Goal: Task Accomplishment & Management: Use online tool/utility

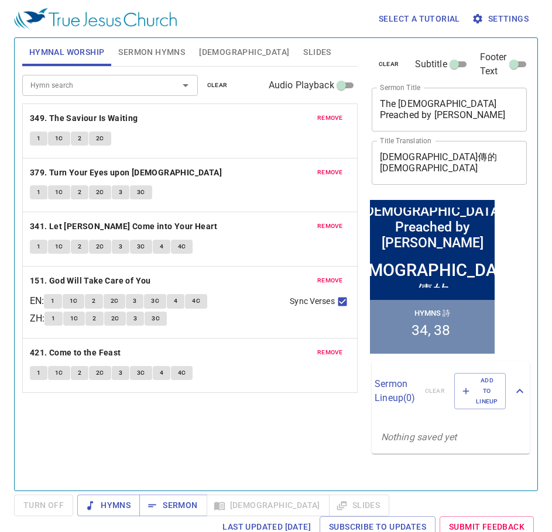
click at [449, 111] on textarea "The Gospel Preached by Jesus" at bounding box center [449, 109] width 139 height 22
paste textarea "What is Pleasing the Lord"
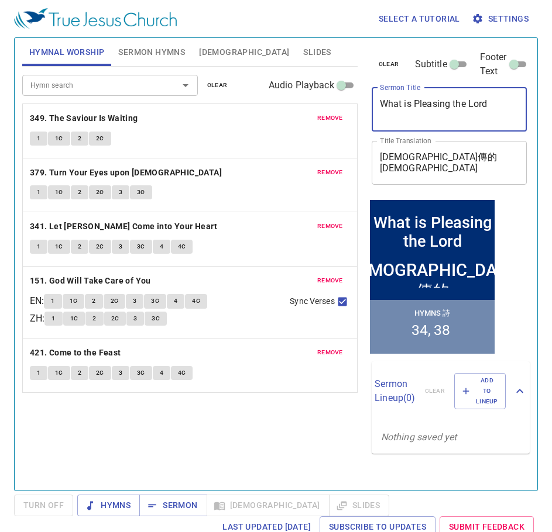
drag, startPoint x: 420, startPoint y: 102, endPoint x: 320, endPoint y: 100, distance: 100.1
click at [323, 101] on div "Hymnal Worship Sermon Hymns Bible Slides Hymn search Hymn search clear Audio Pl…" at bounding box center [276, 259] width 517 height 453
type textarea "What is Pleasing the Lord"
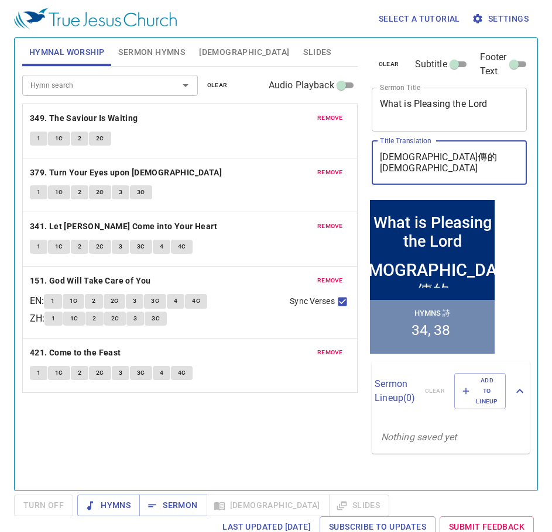
click at [467, 155] on textarea "耶穌傳的福音" at bounding box center [449, 163] width 139 height 22
paste textarea "主所喜悅的事"
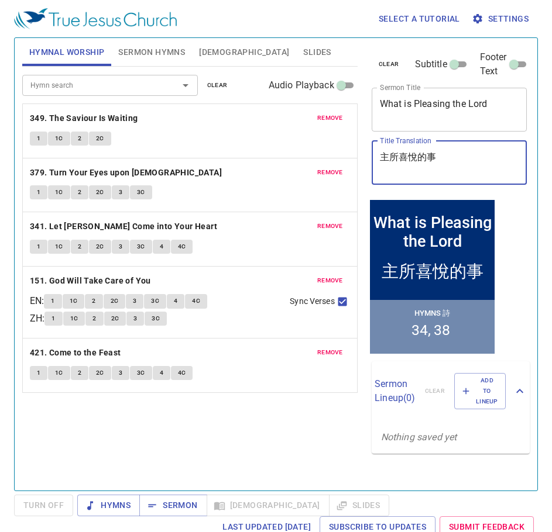
type textarea "主所喜悅的事"
click at [154, 54] on span "Sermon Hymns" at bounding box center [151, 52] width 67 height 15
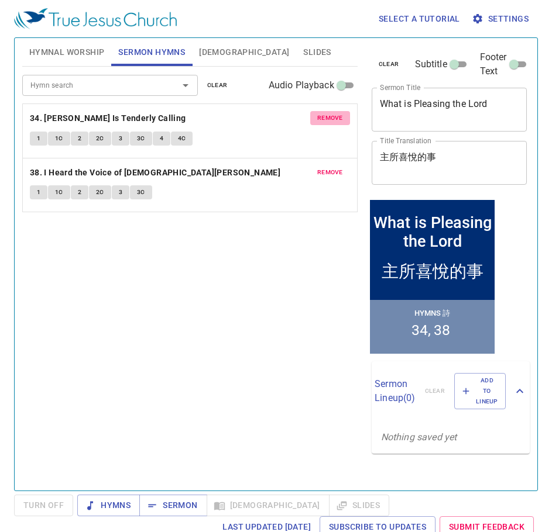
click at [323, 115] on span "remove" at bounding box center [330, 118] width 26 height 11
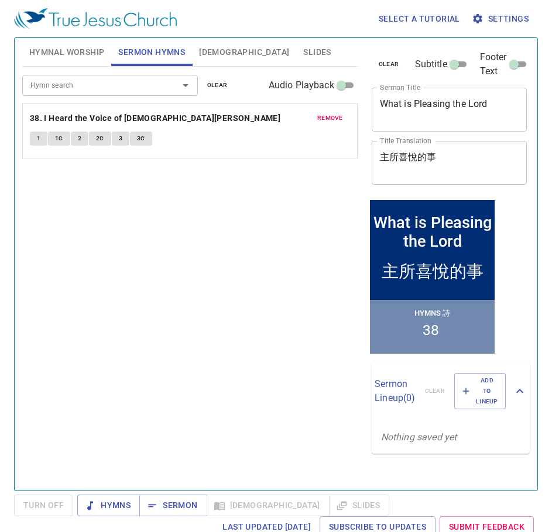
click at [323, 115] on span "remove" at bounding box center [330, 118] width 26 height 11
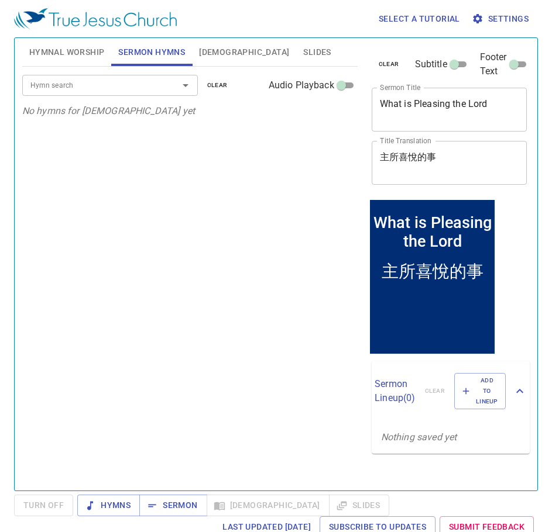
click at [104, 92] on input "Hymn search" at bounding box center [93, 84] width 134 height 13
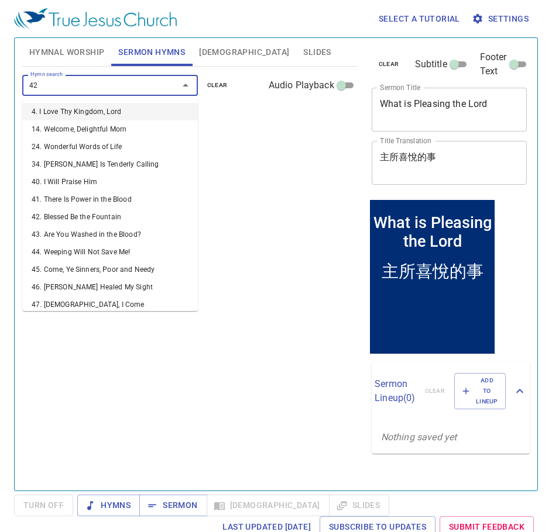
type input "421"
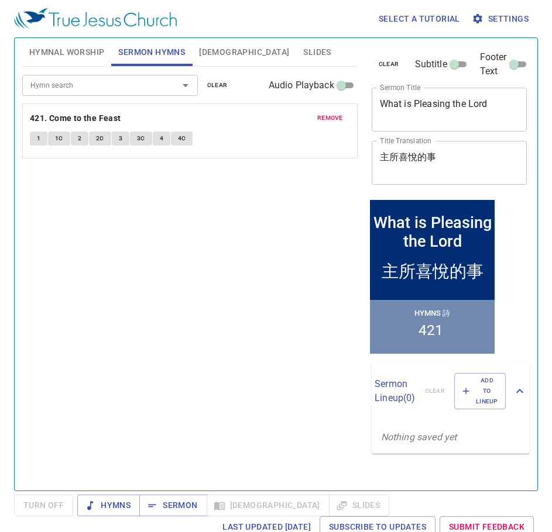
click at [88, 54] on span "Hymnal Worship" at bounding box center [66, 52] width 75 height 15
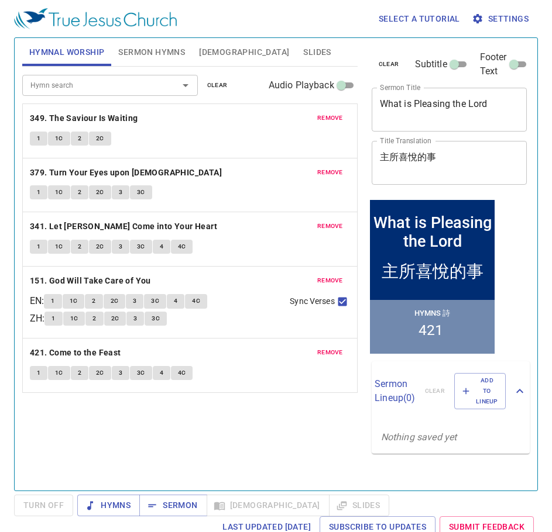
click at [125, 86] on input "Hymn search" at bounding box center [93, 84] width 134 height 13
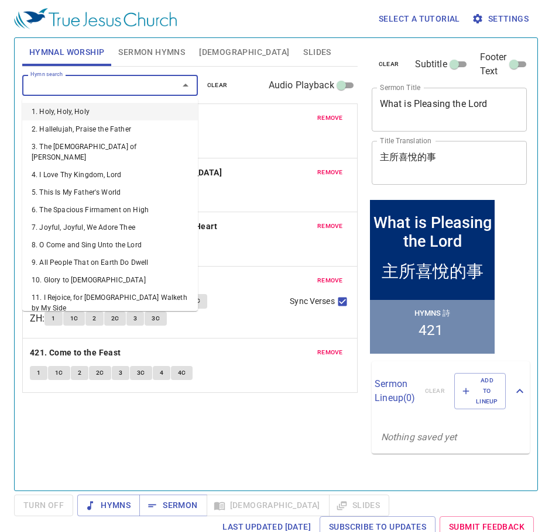
click at [338, 118] on span "remove" at bounding box center [330, 118] width 26 height 11
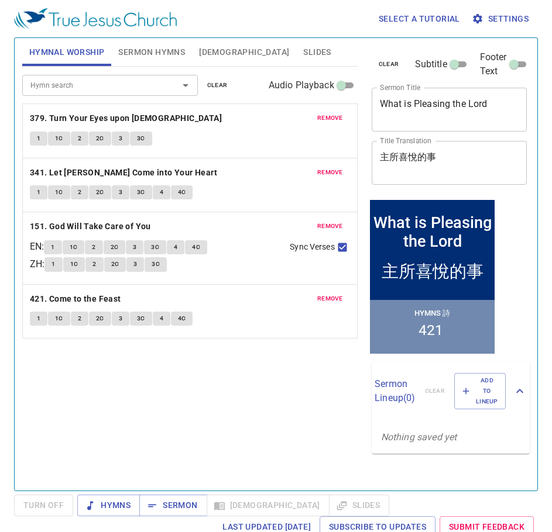
click at [338, 118] on span "remove" at bounding box center [330, 118] width 26 height 11
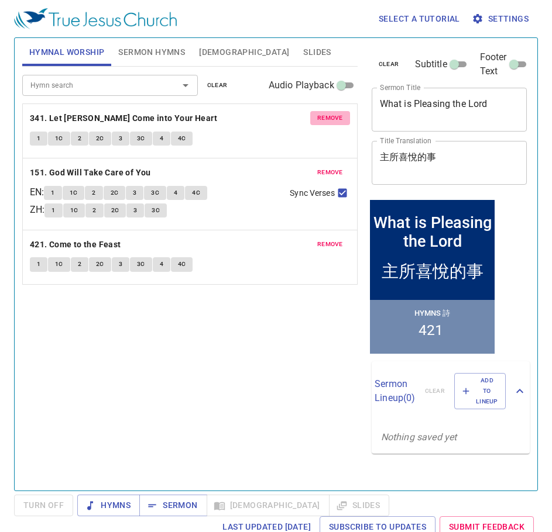
click at [338, 118] on span "remove" at bounding box center [330, 118] width 26 height 11
click at [338, 167] on span "remove" at bounding box center [330, 172] width 26 height 11
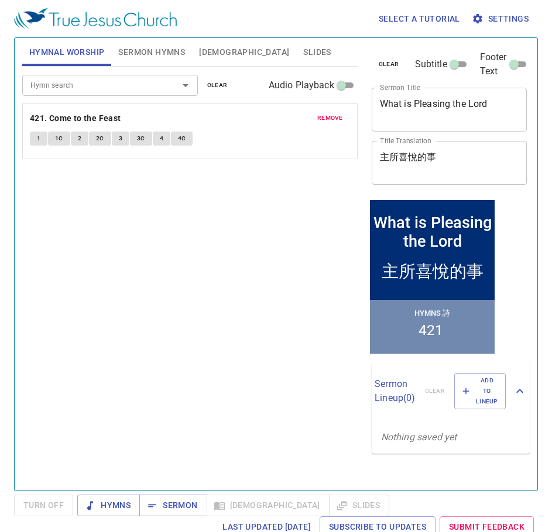
click at [338, 118] on span "remove" at bounding box center [330, 118] width 26 height 11
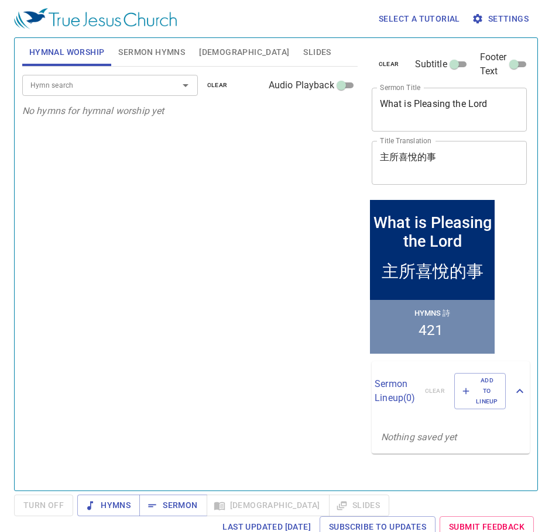
click at [338, 118] on p "No hymns for hymnal worship yet" at bounding box center [189, 111] width 335 height 14
click at [120, 85] on input "Hymn search" at bounding box center [93, 84] width 134 height 13
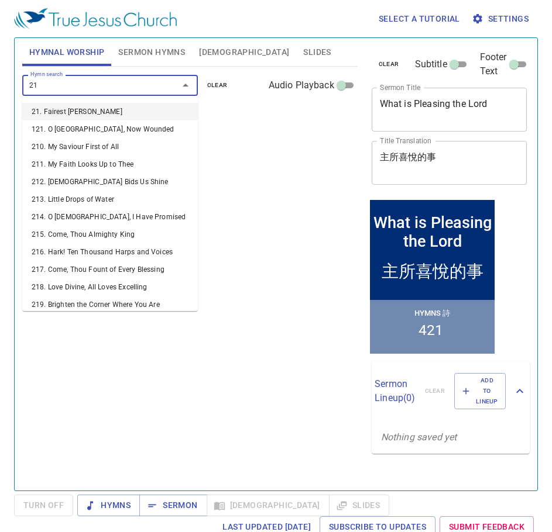
type input "217"
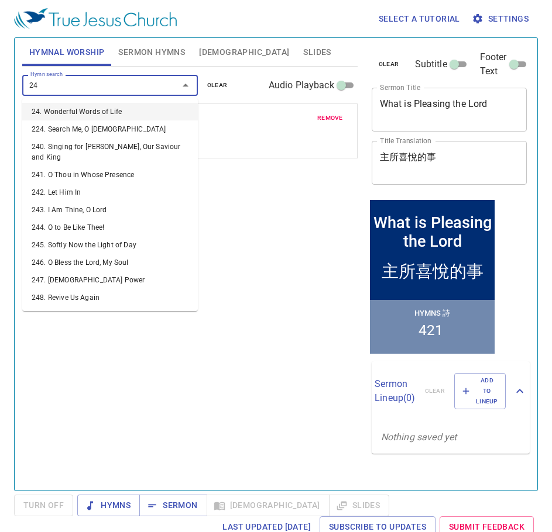
type input "248"
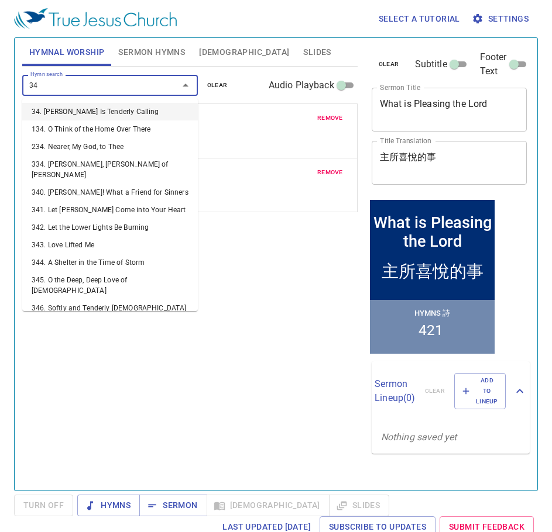
type input "342"
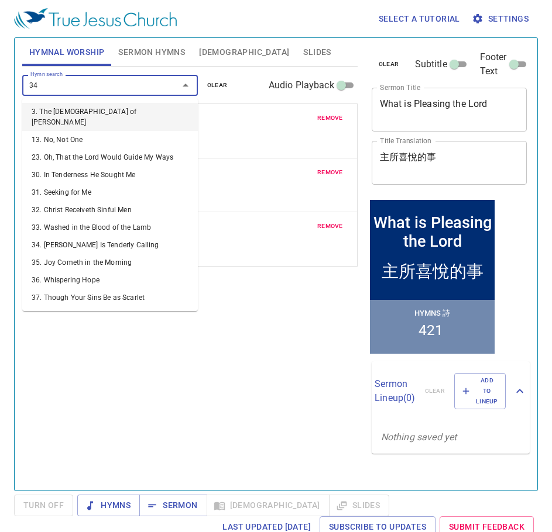
type input "347"
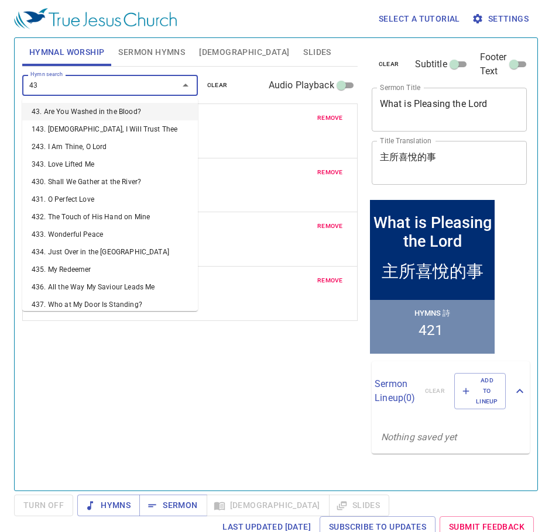
type input "434"
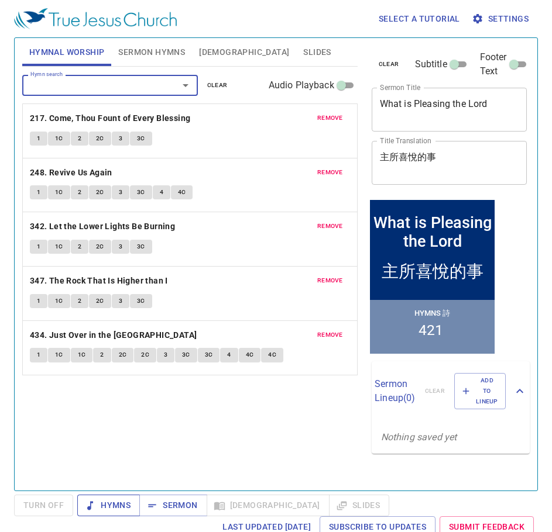
click at [117, 507] on span "Hymns" at bounding box center [109, 505] width 44 height 15
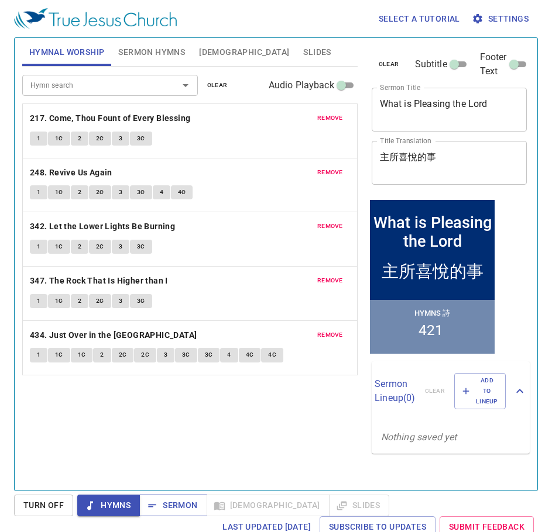
click at [190, 503] on span "Sermon" at bounding box center [173, 505] width 49 height 15
click at [112, 505] on span "Hymns" at bounding box center [109, 505] width 44 height 15
click at [177, 509] on span "Sermon" at bounding box center [173, 505] width 49 height 15
click at [105, 497] on button "Hymns" at bounding box center [108, 506] width 63 height 22
click at [46, 113] on b "217. Come, Thou Fount of Every Blessing" at bounding box center [110, 118] width 161 height 15
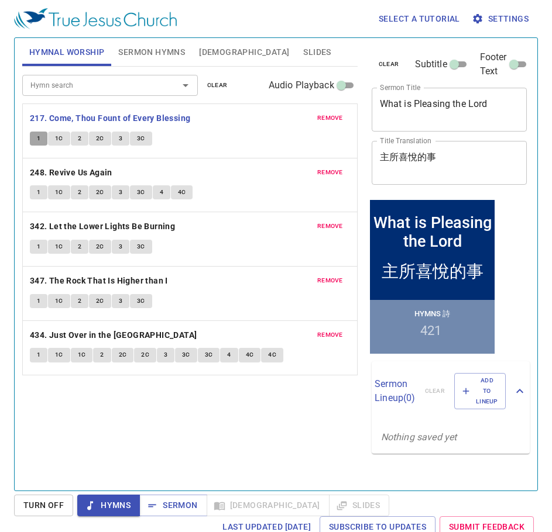
click at [42, 139] on button "1" at bounding box center [39, 139] width 18 height 14
click at [59, 140] on span "1C" at bounding box center [59, 138] width 8 height 11
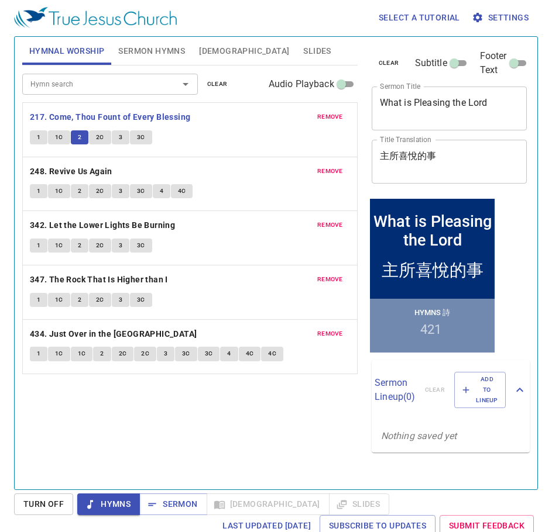
scroll to position [5, 0]
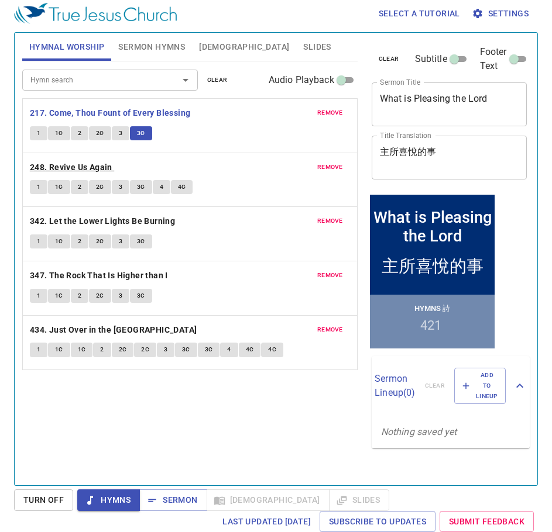
click at [54, 169] on b "248. Revive Us Again" at bounding box center [71, 167] width 82 height 15
click at [40, 188] on span "1" at bounding box center [39, 187] width 4 height 11
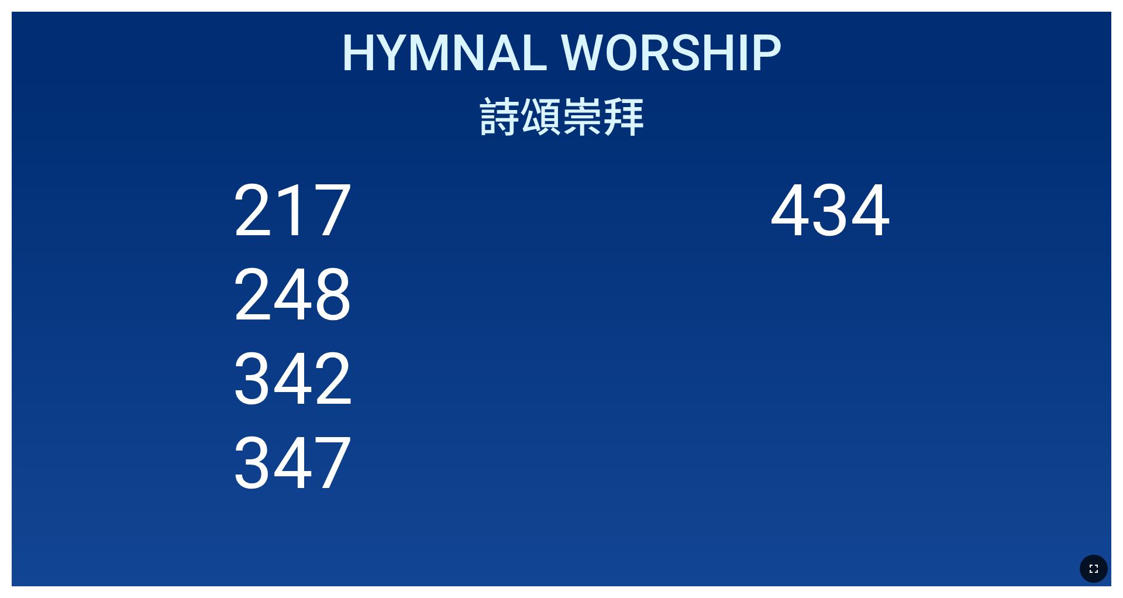
drag, startPoint x: 1097, startPoint y: 572, endPoint x: 1097, endPoint y: 605, distance: 33.9
click at [467, 373] on icon "button" at bounding box center [1094, 569] width 14 height 14
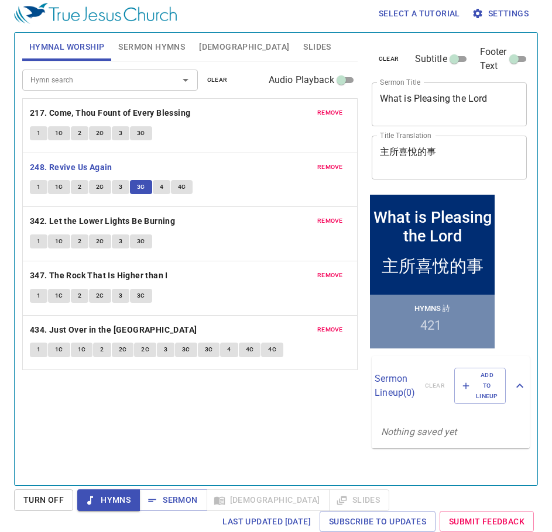
scroll to position [5, 0]
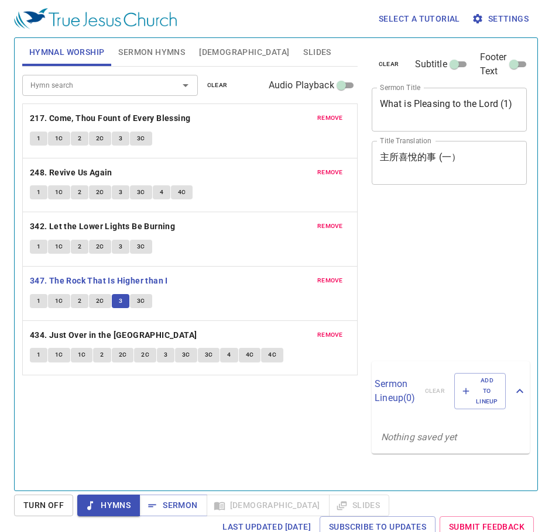
scroll to position [5, 0]
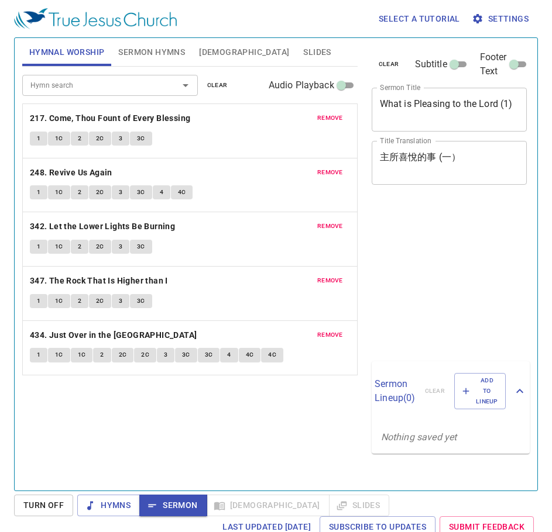
scroll to position [5, 0]
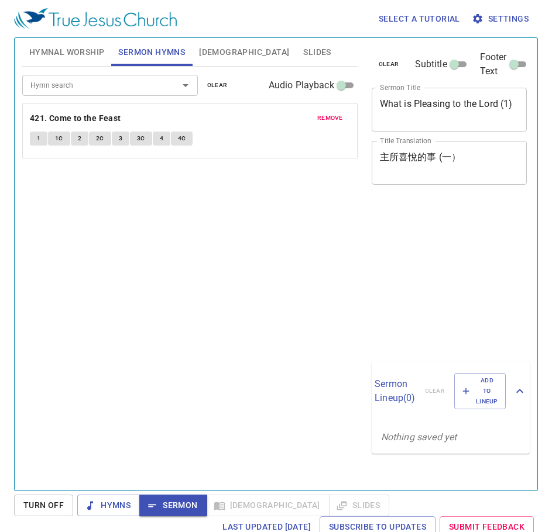
scroll to position [5, 0]
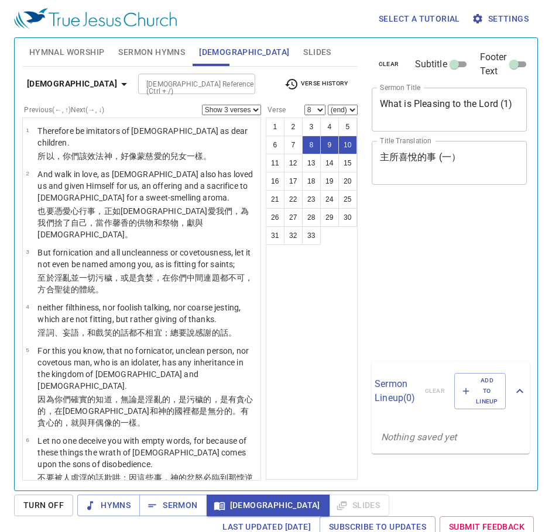
select select "3"
select select "8"
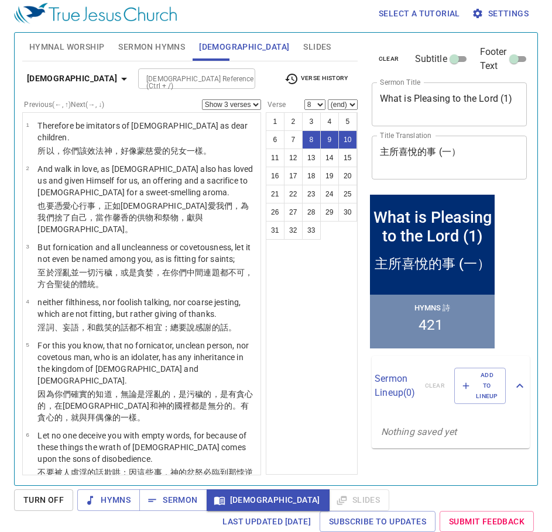
scroll to position [225, 0]
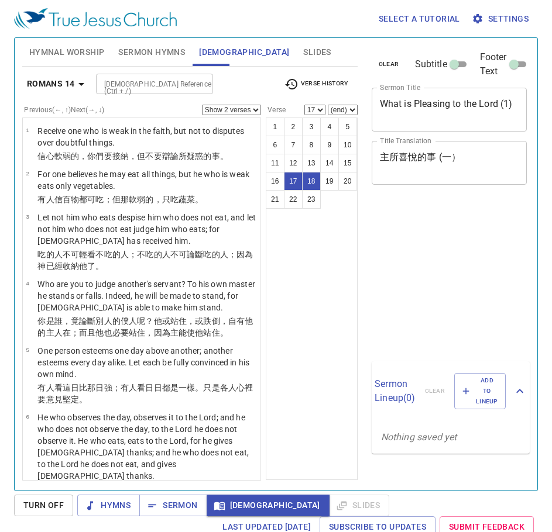
select select "2"
select select "17"
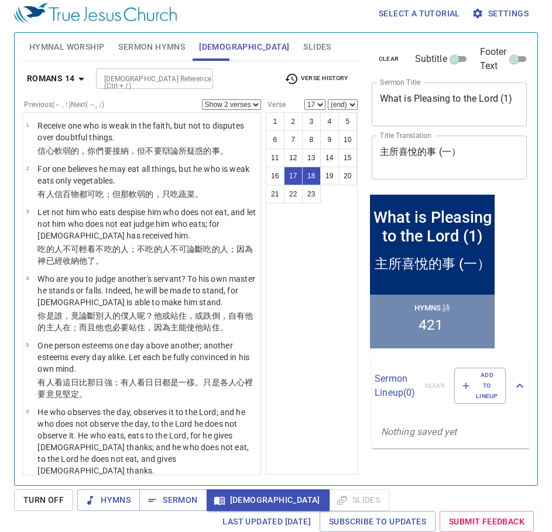
scroll to position [778, 0]
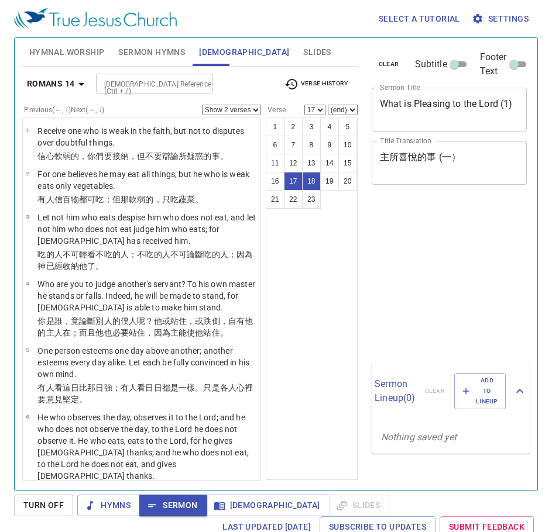
select select "2"
select select "17"
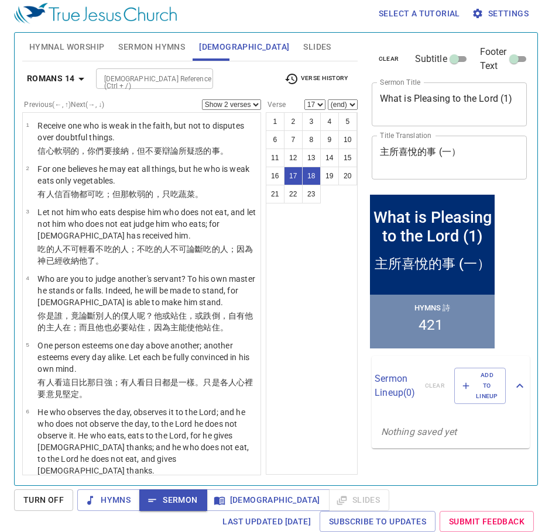
scroll to position [778, 0]
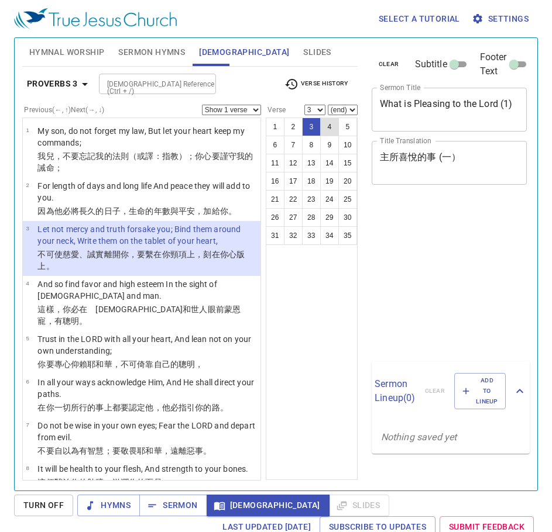
scroll to position [5, 0]
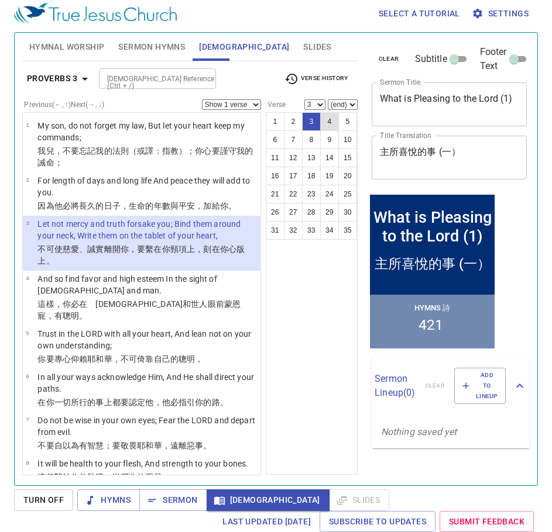
click at [332, 121] on button "4" at bounding box center [329, 121] width 19 height 19
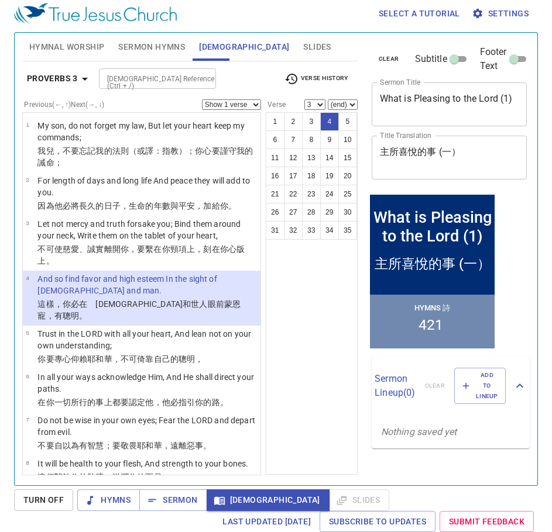
select select "4"
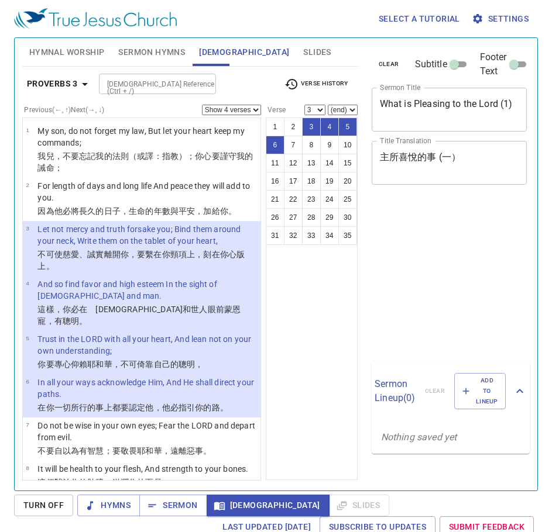
select select "4"
select select "3"
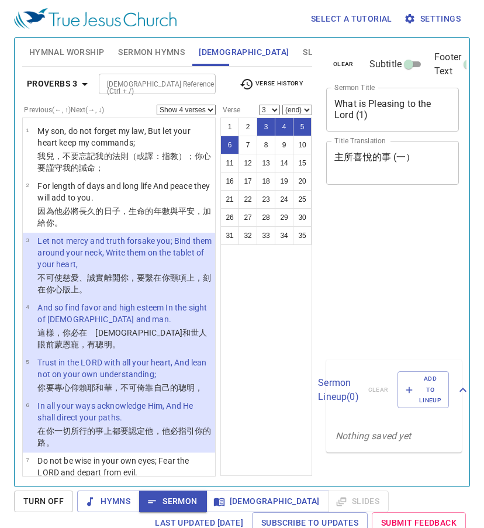
select select "4"
select select "3"
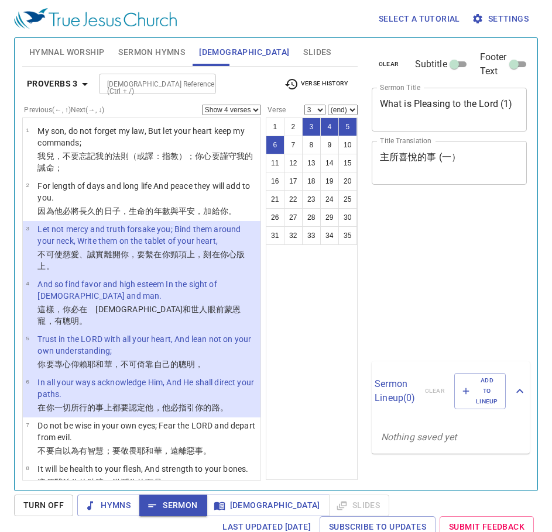
select select "4"
select select "3"
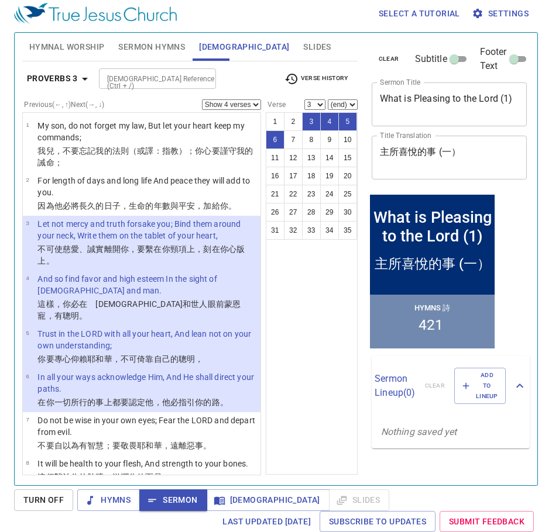
scroll to position [5, 0]
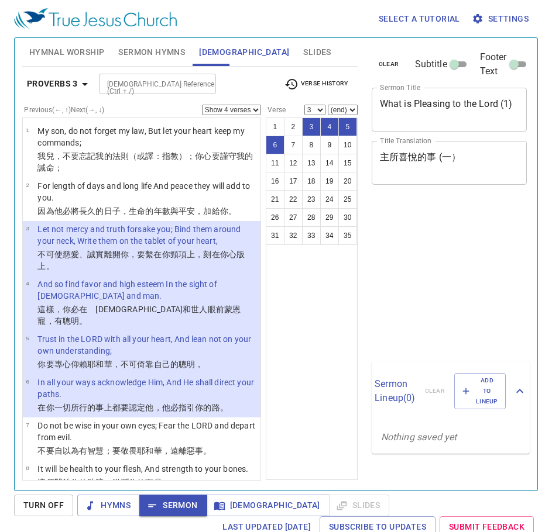
select select "4"
select select "3"
select select "4"
select select "3"
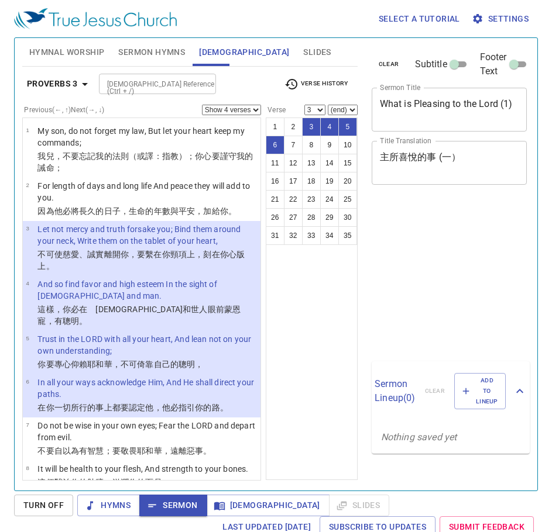
scroll to position [5, 0]
select select "4"
select select "3"
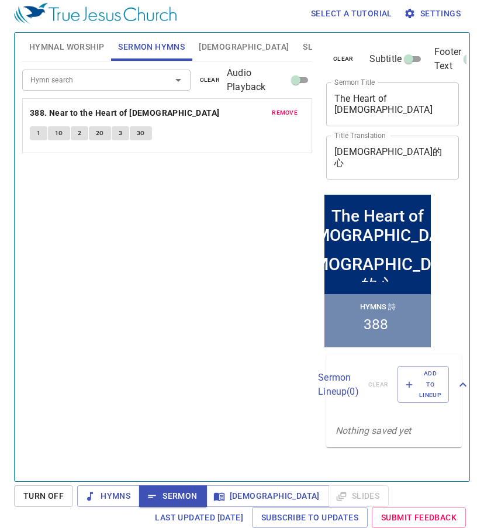
scroll to position [5, 0]
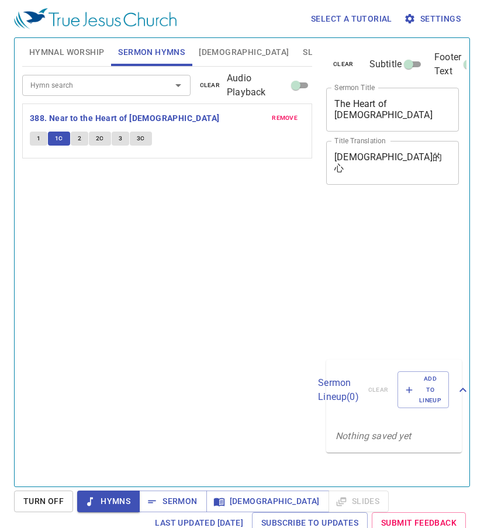
scroll to position [5, 0]
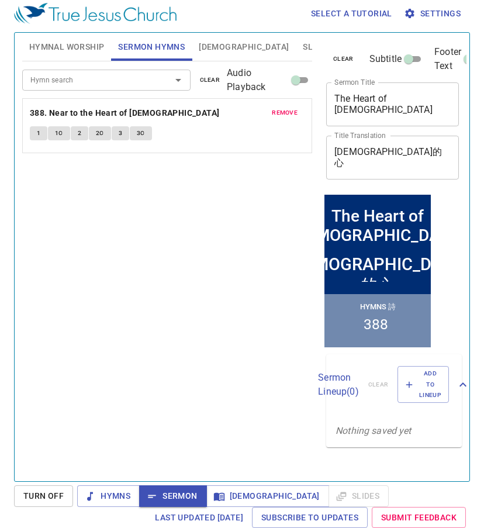
scroll to position [5, 0]
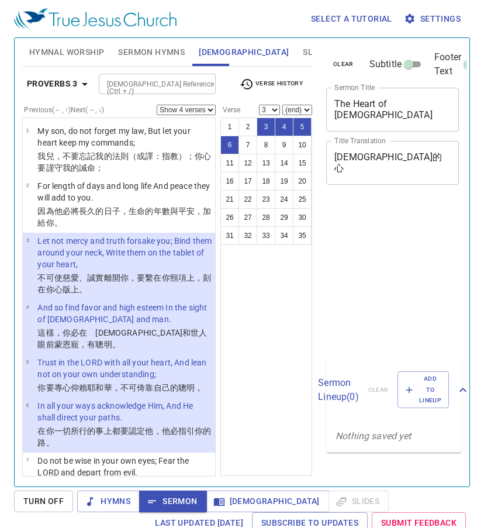
select select "4"
select select "3"
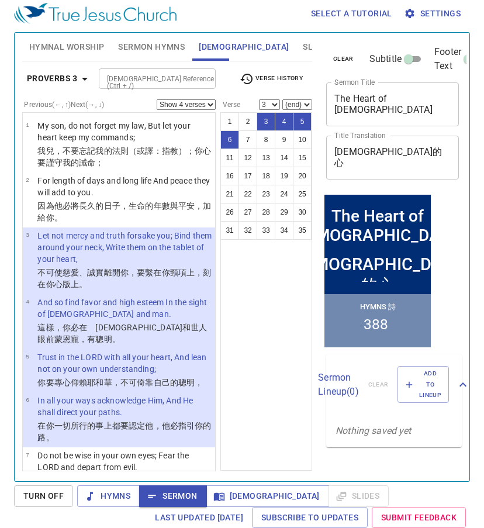
click at [88, 76] on icon "button" at bounding box center [85, 79] width 14 height 14
click at [81, 80] on div "Book Gen Ex Lev Num Deut Josh Judg Ruth 1 Sam 2 Sam 1 Kgs 2 Kgs 1 Chr 2 Chr Ezr…" at bounding box center [242, 264] width 484 height 528
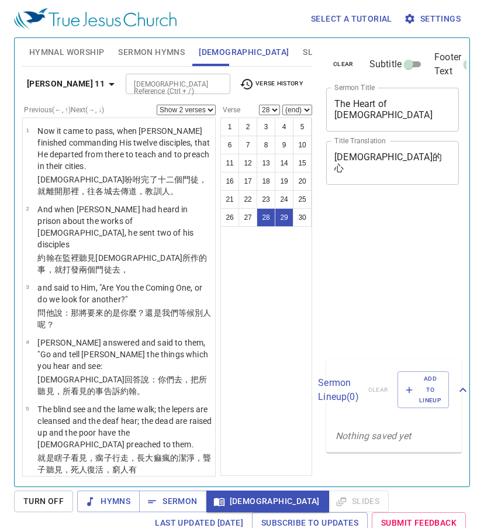
select select "2"
select select "28"
select select "29"
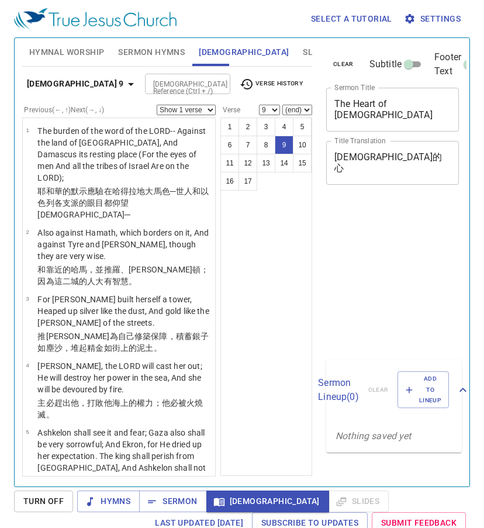
select select "9"
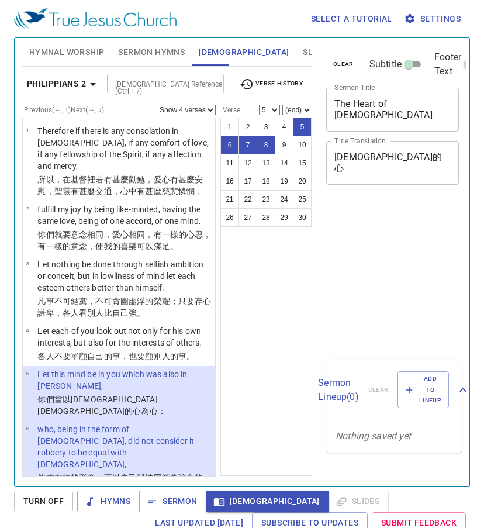
select select "4"
select select "5"
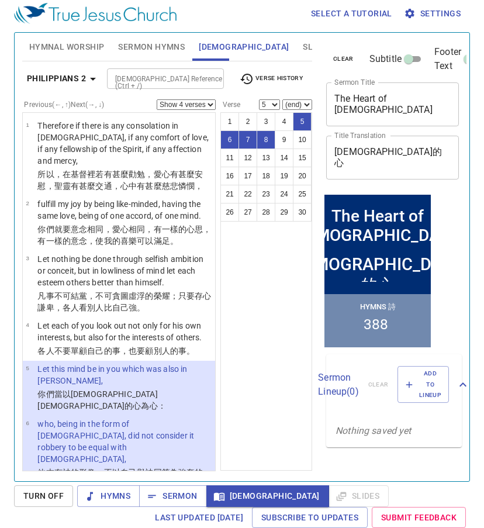
scroll to position [207, 0]
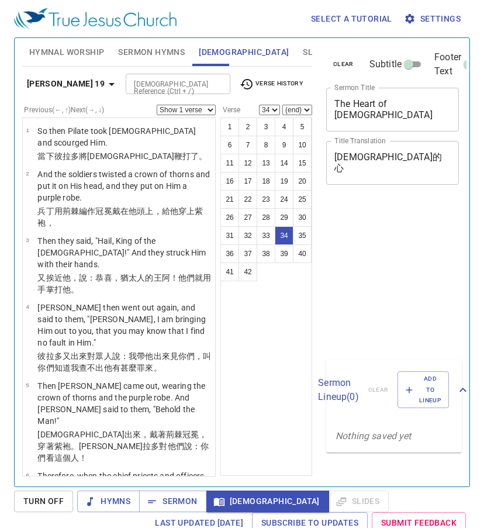
select select "34"
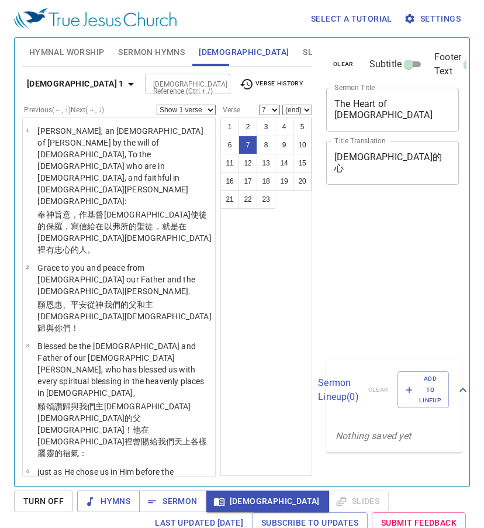
select select "7"
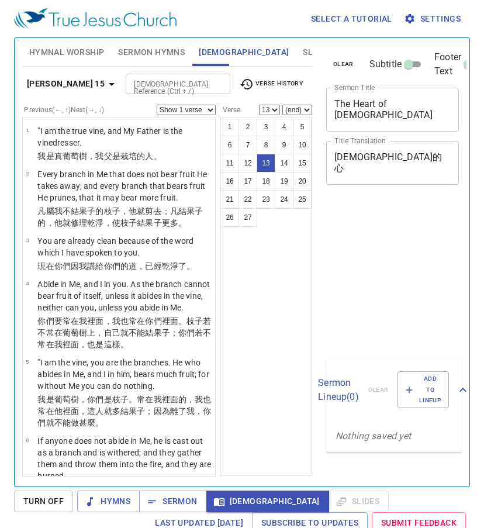
select select "13"
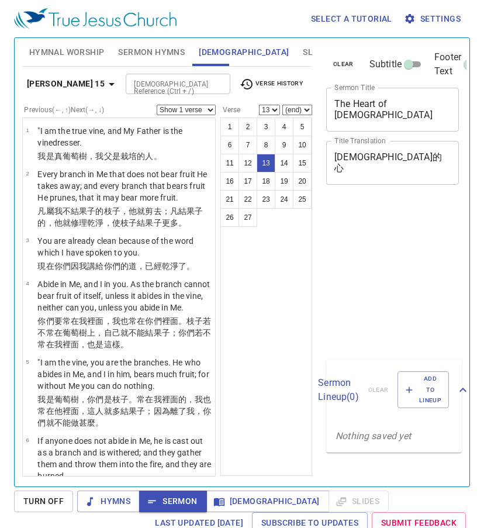
select select "13"
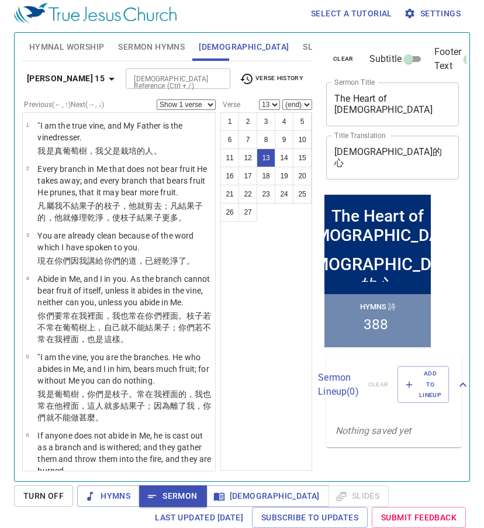
scroll to position [741, 0]
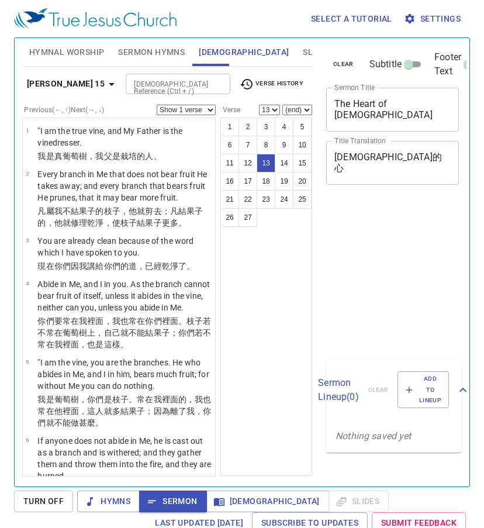
select select "13"
